Goal: Contribute content: Add original content to the website for others to see

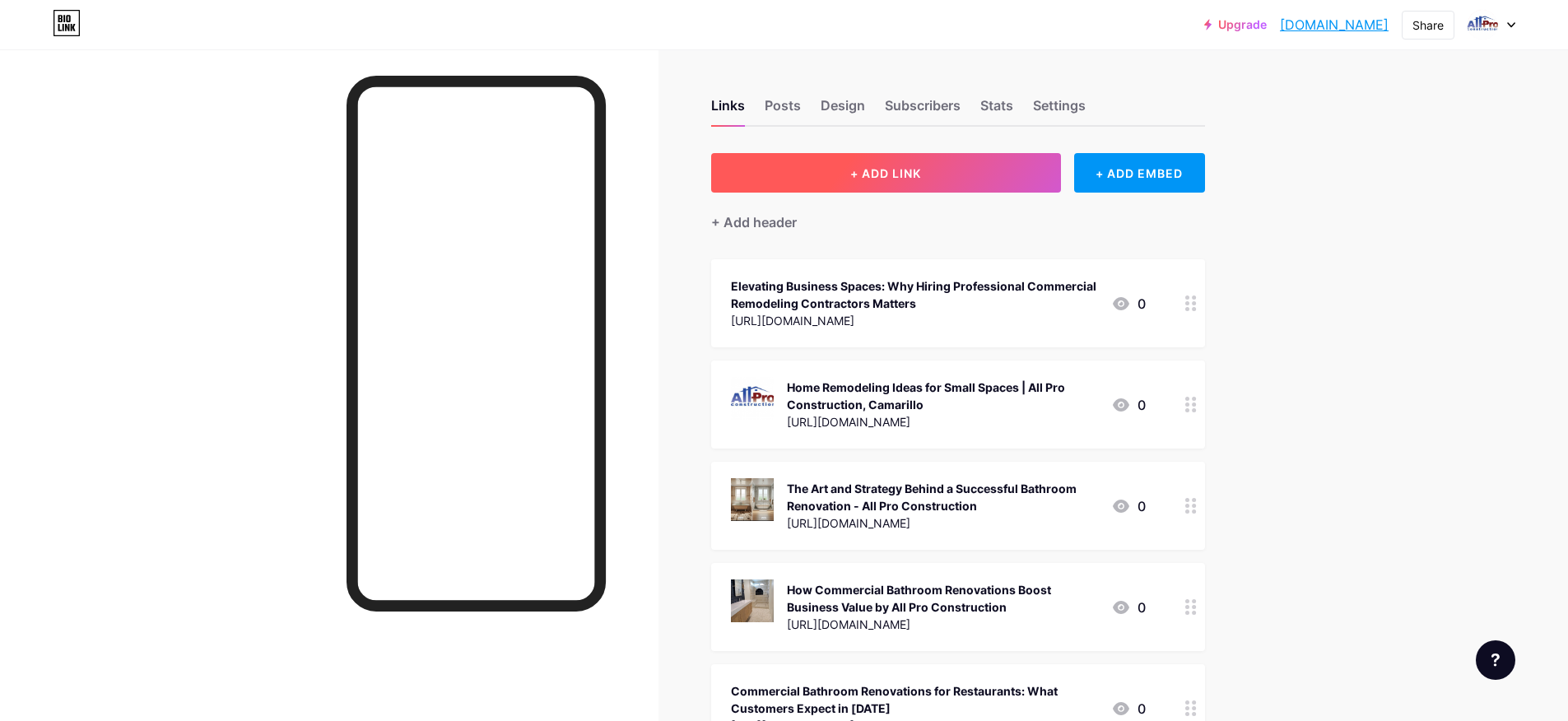
click at [924, 163] on button "+ ADD LINK" at bounding box center [886, 173] width 350 height 39
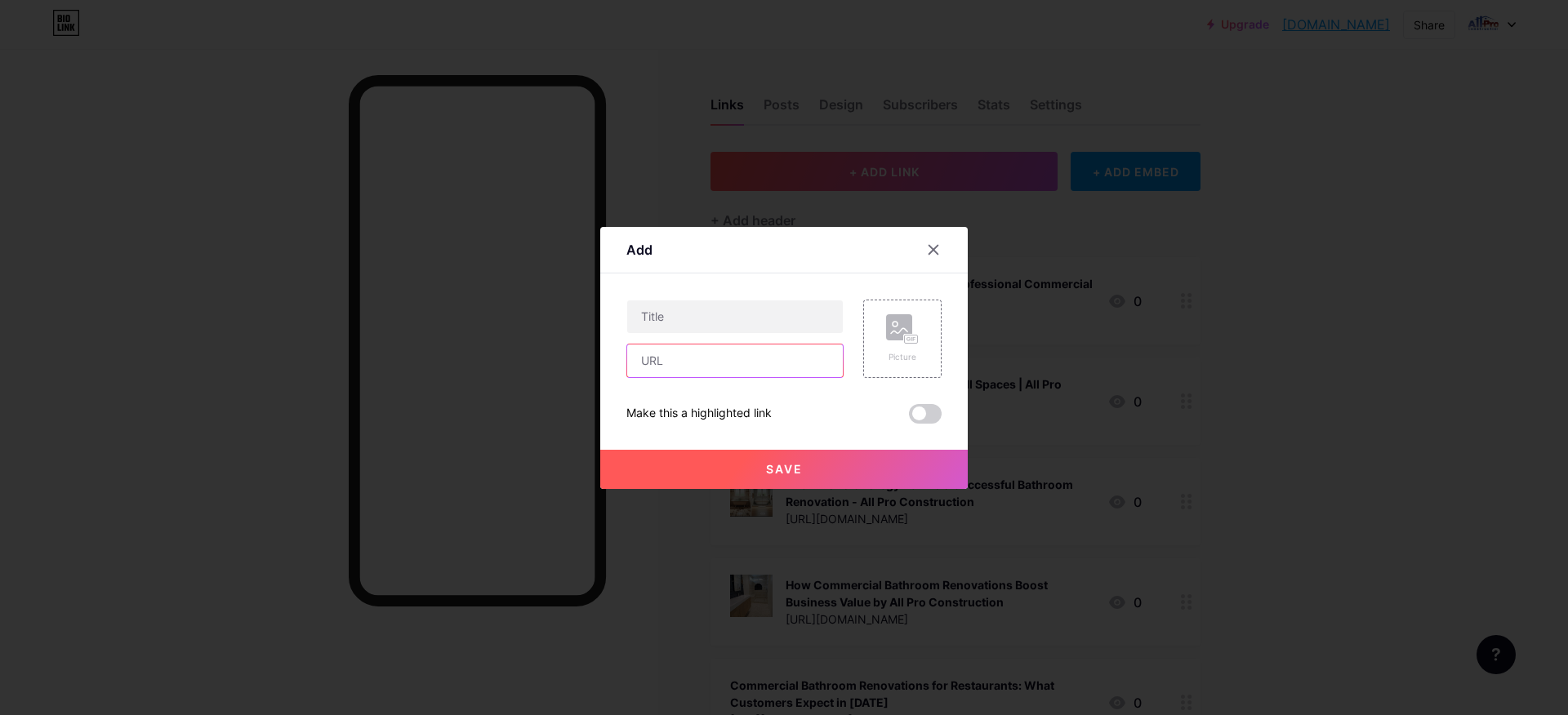
click at [732, 364] on input "text" at bounding box center [734, 360] width 216 height 32
paste input "[URL][DOMAIN_NAME]"
type input "[URL][DOMAIN_NAME]"
click at [806, 461] on button "Save" at bounding box center [784, 469] width 367 height 39
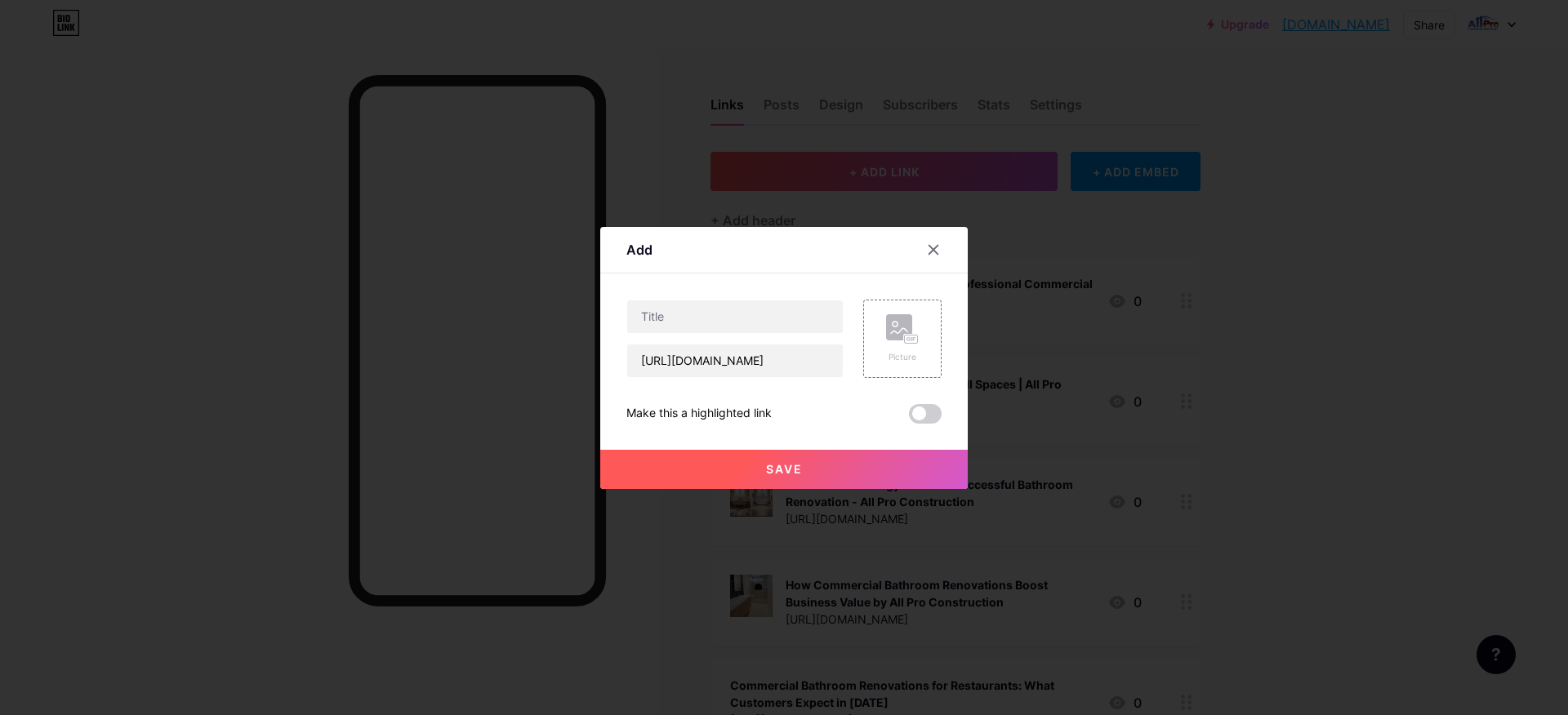
scroll to position [0, 0]
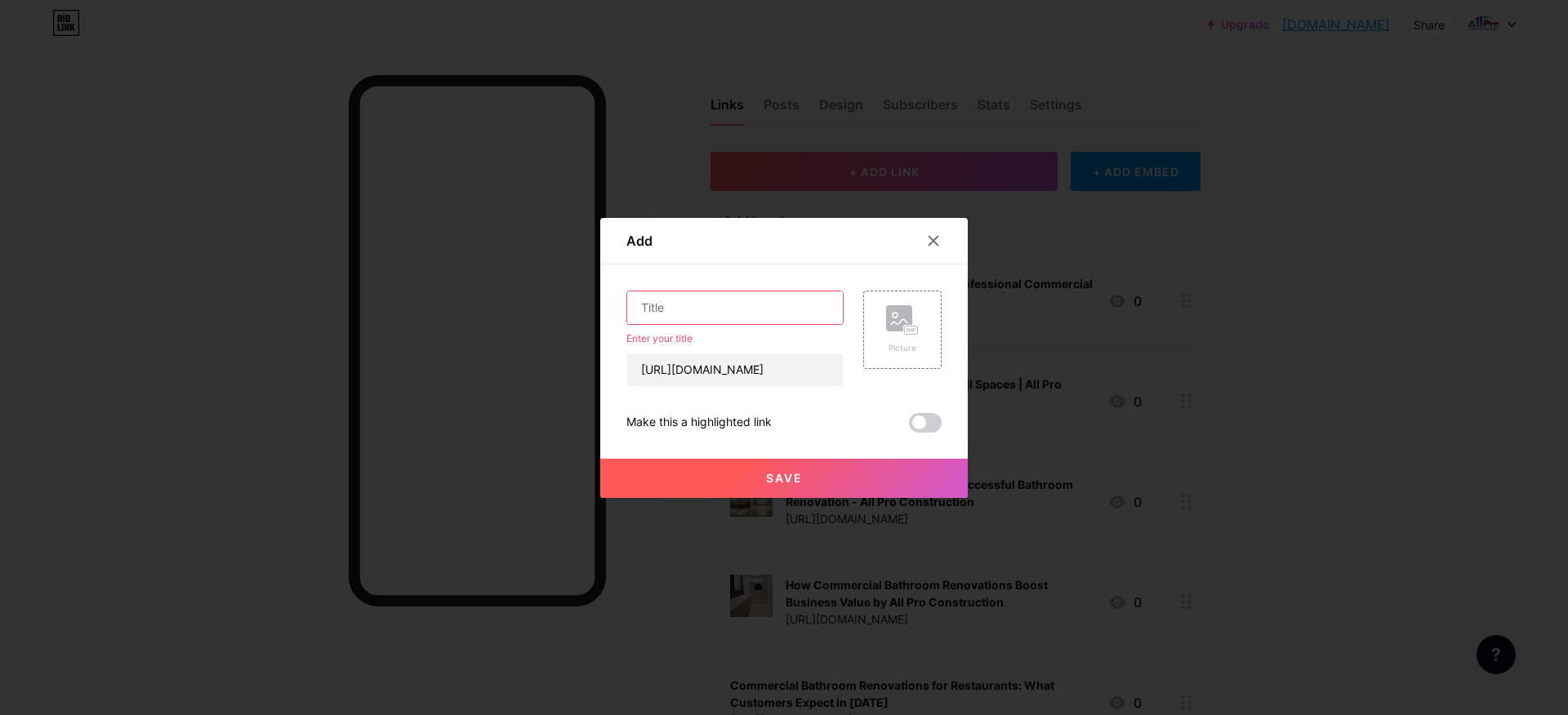
click at [704, 313] on input "text" at bounding box center [734, 308] width 216 height 32
paste input "The Difference Between Residential Construction and Remodeling"
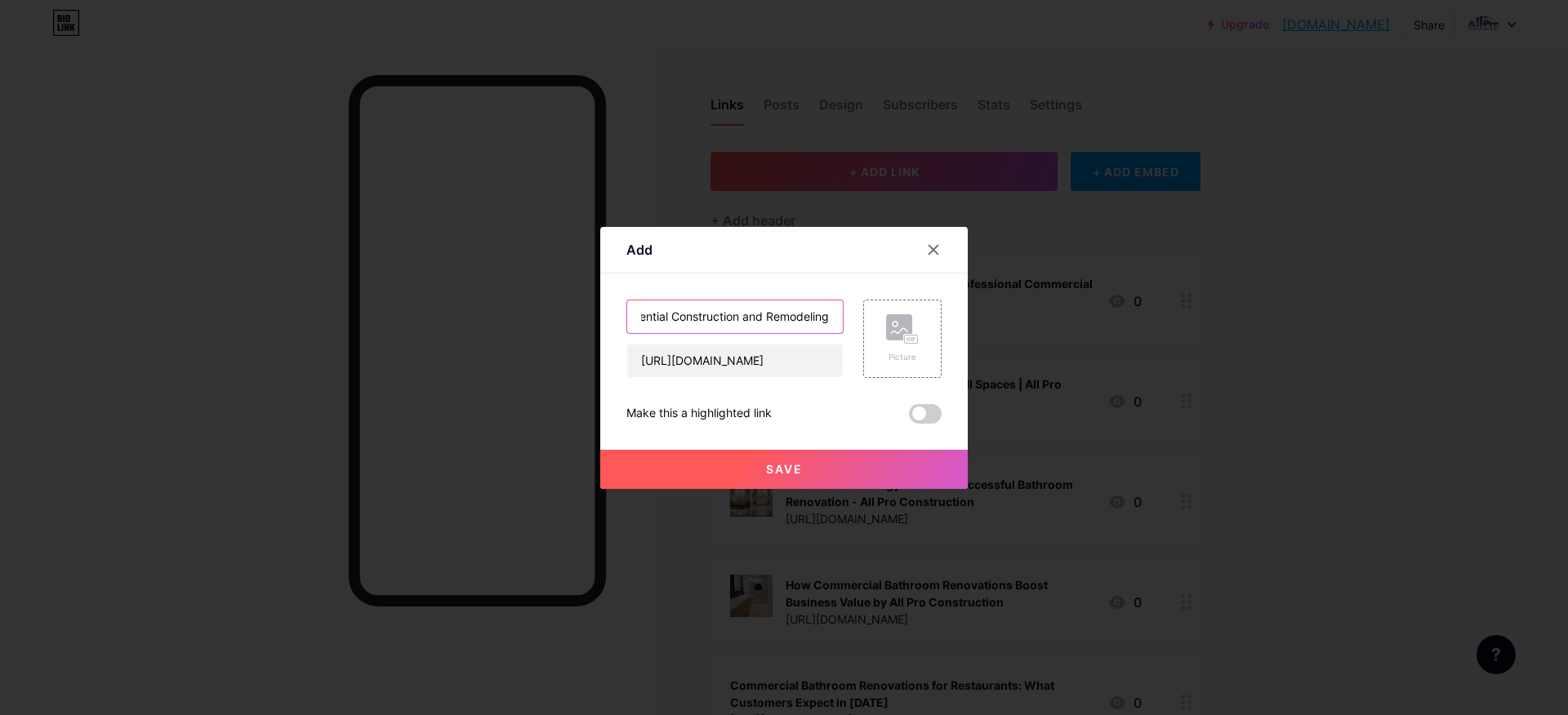
type input "The Difference Between Residential Construction and Remodeling"
click at [934, 416] on span at bounding box center [925, 414] width 32 height 20
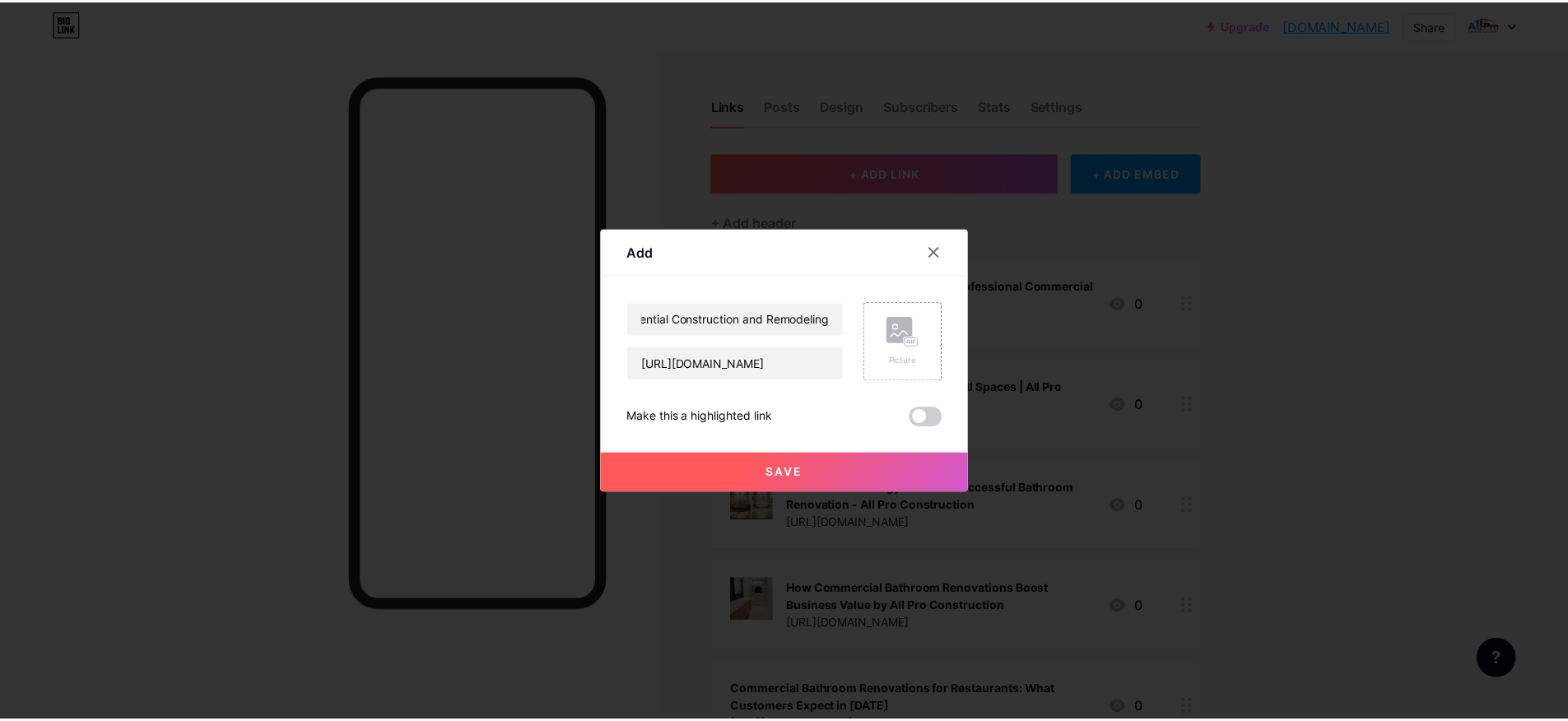
scroll to position [0, 0]
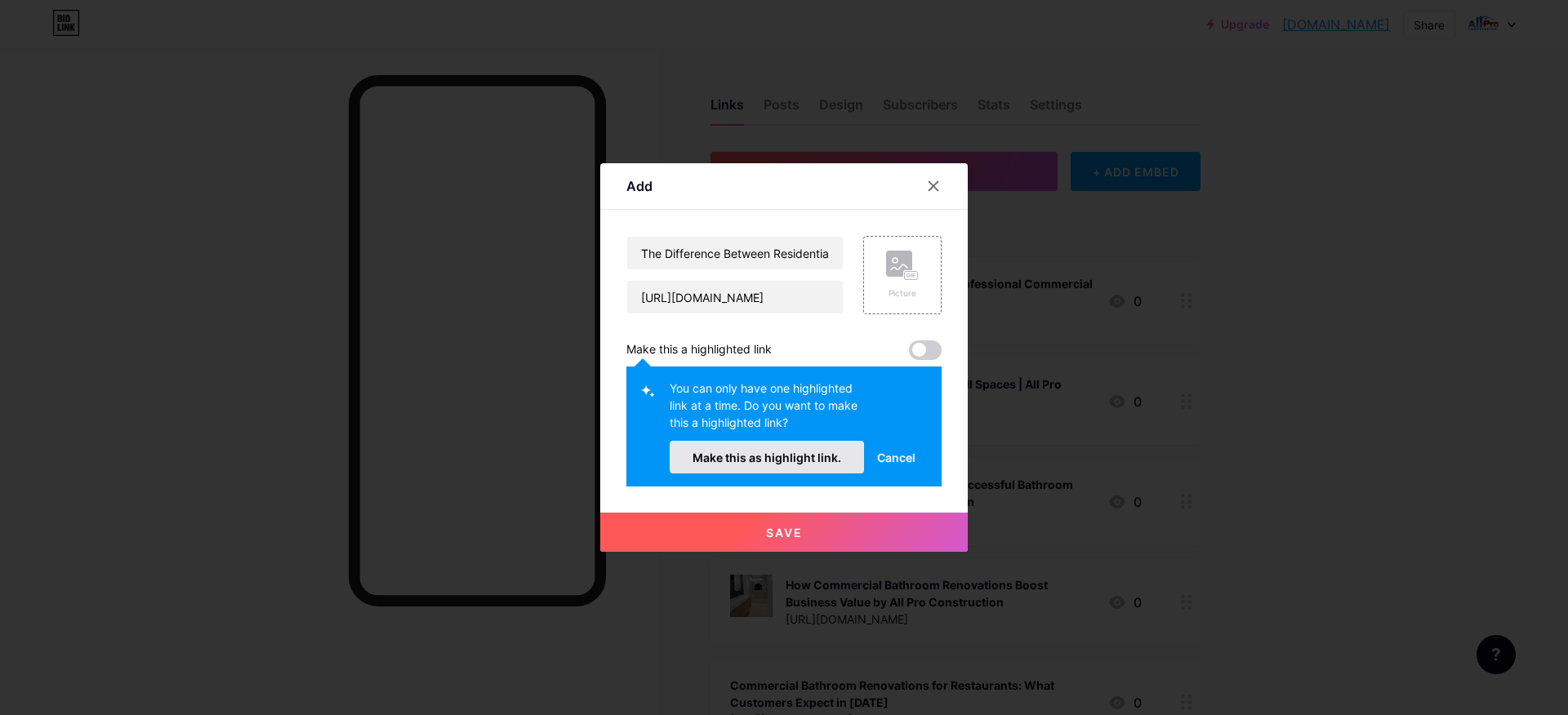
click at [810, 454] on span "Make this as highlight link." at bounding box center [766, 457] width 148 height 14
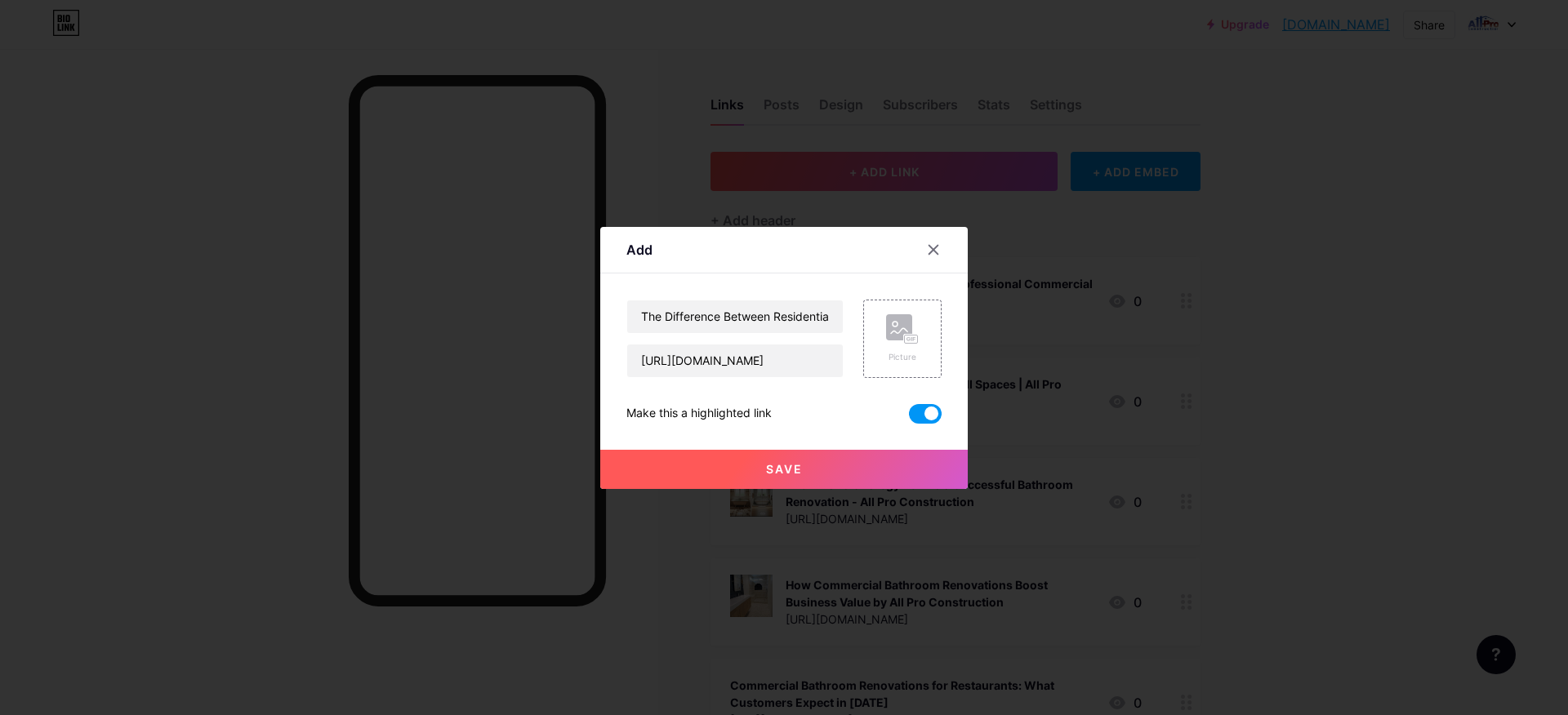
click at [783, 473] on span "Save" at bounding box center [784, 469] width 37 height 14
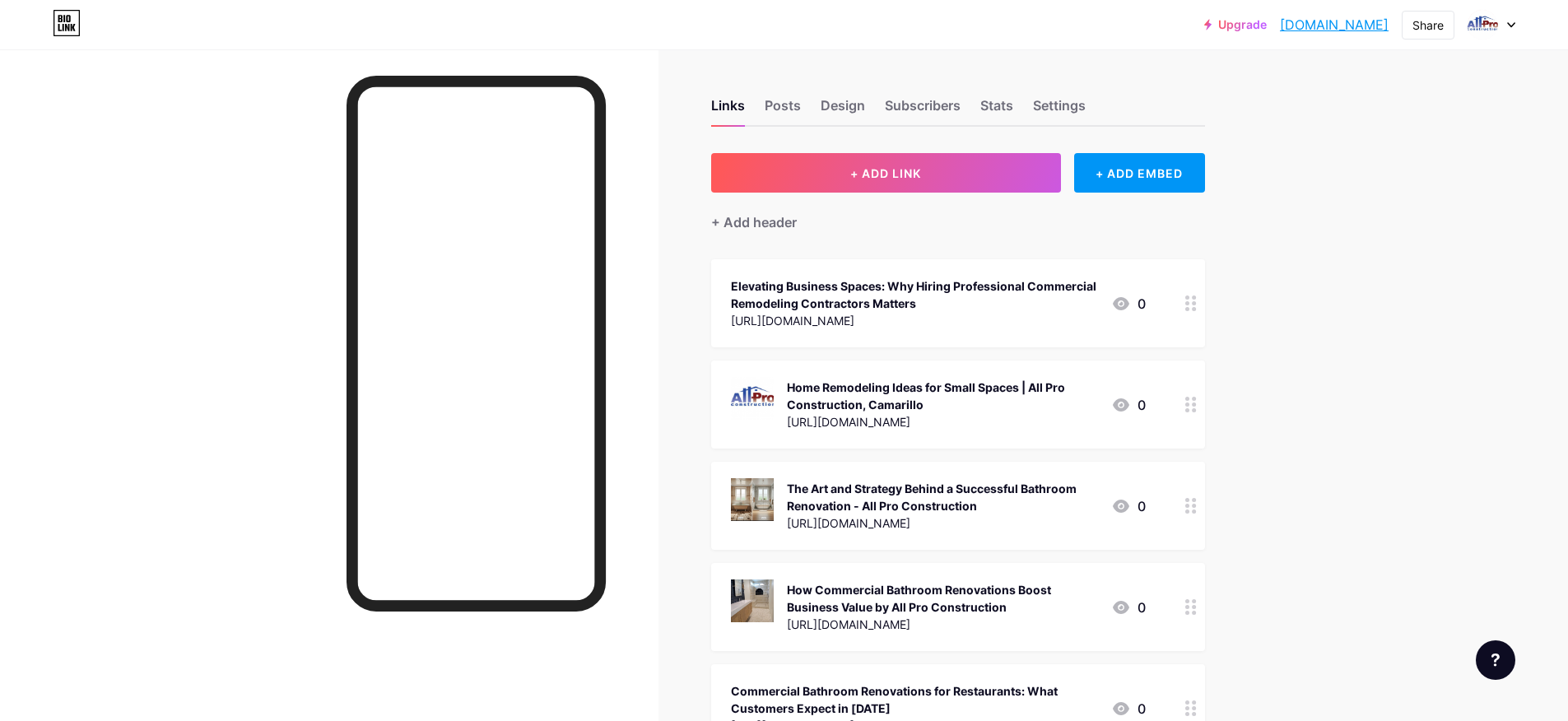
click at [1319, 30] on link "[DOMAIN_NAME]" at bounding box center [1333, 24] width 108 height 20
